Goal: Navigation & Orientation: Find specific page/section

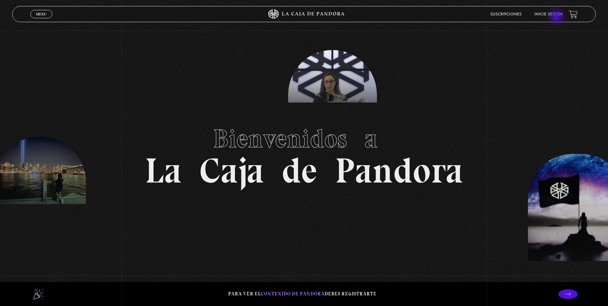
click at [557, 17] on li "Inicie sesión" at bounding box center [549, 14] width 28 height 10
click at [556, 15] on link "Inicie sesión" at bounding box center [549, 15] width 28 height 4
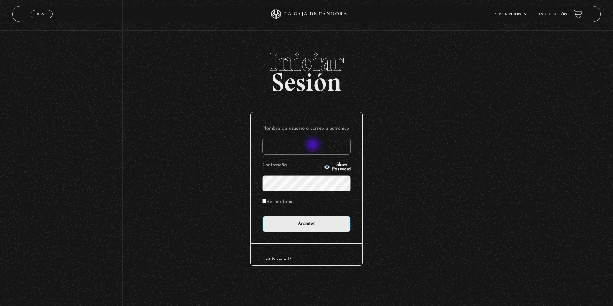
click at [314, 145] on input "Nombre de usuario o correo electrónico" at bounding box center [306, 147] width 89 height 16
type input "[EMAIL_ADDRESS][DOMAIN_NAME]"
click at [262, 216] on input "Acceder" at bounding box center [306, 224] width 89 height 16
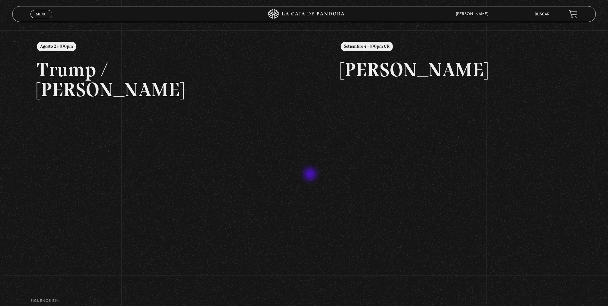
scroll to position [96, 0]
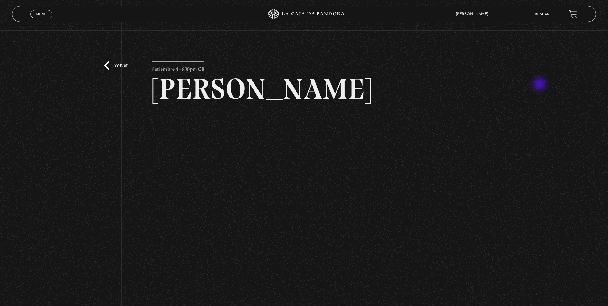
click at [540, 85] on div "Volver Setiembre 4 - 830pm CR Maria Gabriela de Faria" at bounding box center [304, 163] width 608 height 266
click at [576, 90] on div "Volver Setiembre 4 - 830pm CR Maria Gabriela de Faria" at bounding box center [304, 163] width 608 height 266
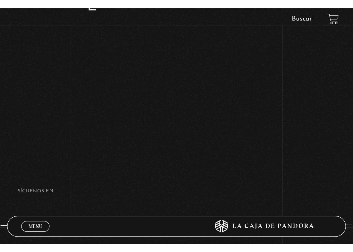
scroll to position [96, 0]
